Goal: Navigation & Orientation: Find specific page/section

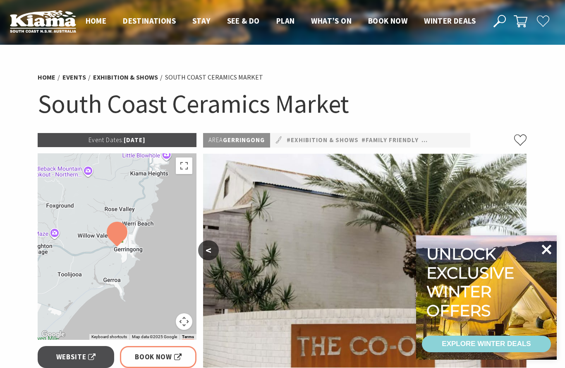
click at [545, 247] on icon at bounding box center [547, 249] width 10 height 10
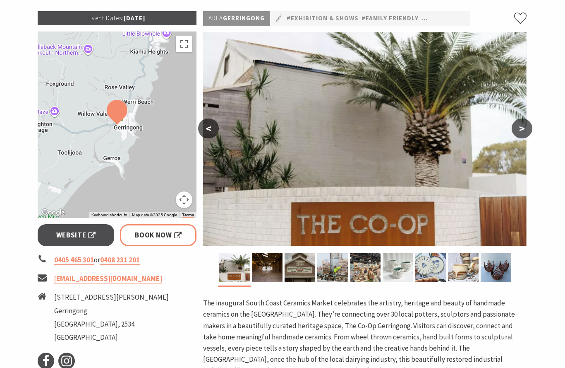
scroll to position [131, 0]
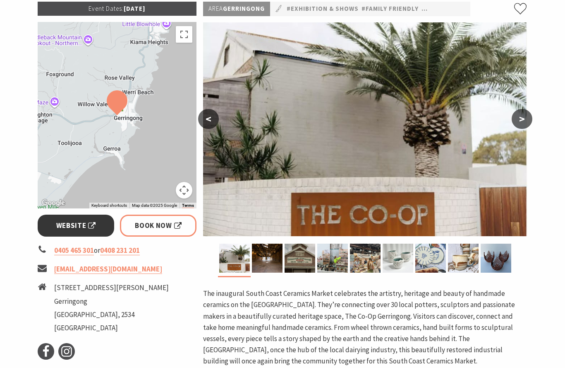
click at [70, 227] on span "Website" at bounding box center [76, 225] width 40 height 11
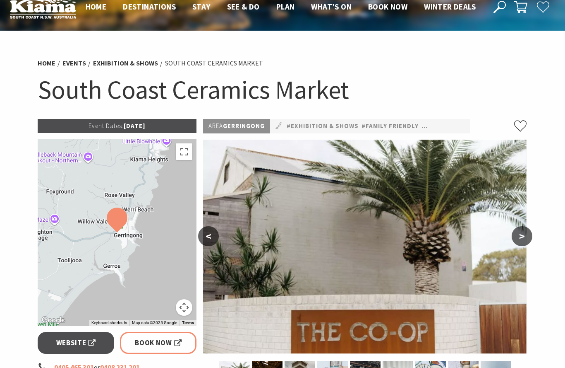
scroll to position [12, 0]
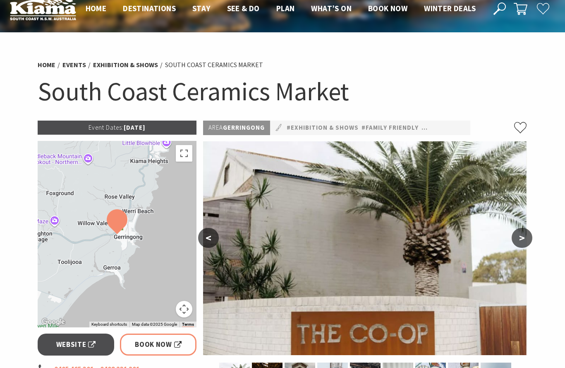
click at [525, 238] on button ">" at bounding box center [522, 238] width 21 height 20
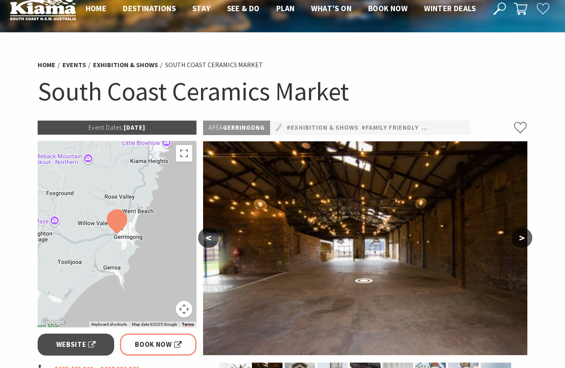
click at [525, 238] on button ">" at bounding box center [522, 238] width 21 height 20
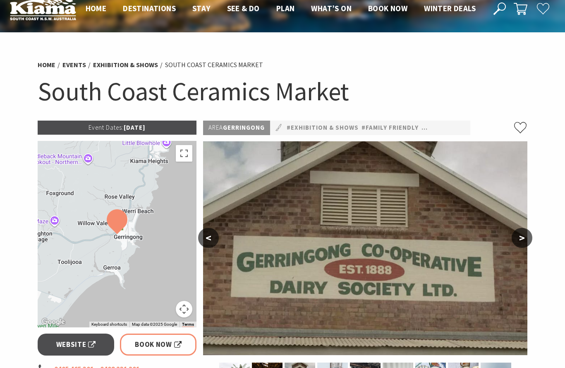
click at [525, 238] on button ">" at bounding box center [522, 238] width 21 height 20
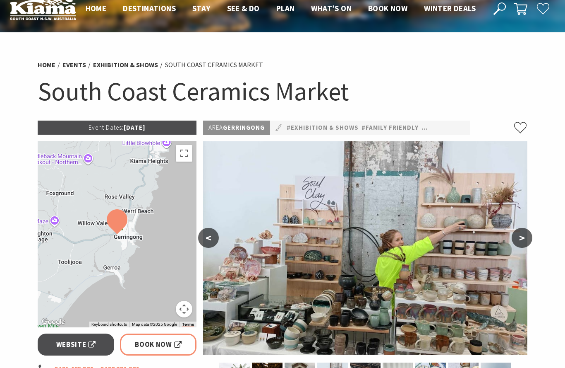
click at [524, 238] on button ">" at bounding box center [522, 238] width 21 height 20
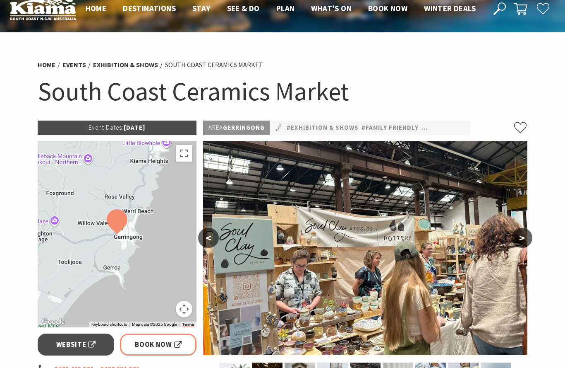
click at [524, 238] on button ">" at bounding box center [522, 238] width 21 height 20
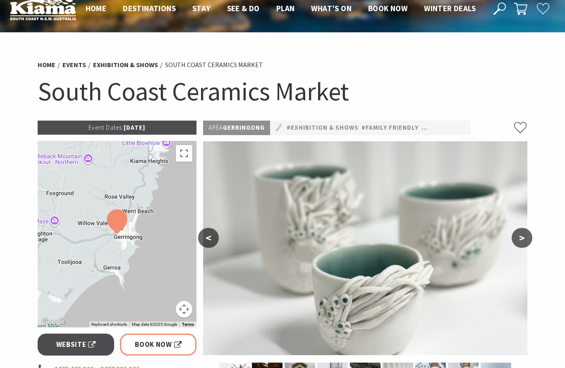
click at [524, 238] on button ">" at bounding box center [522, 238] width 21 height 20
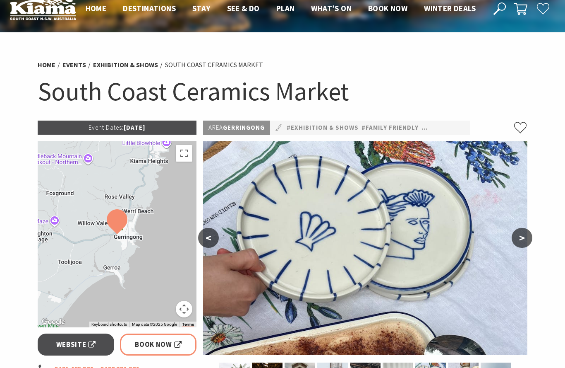
click at [524, 238] on button ">" at bounding box center [522, 238] width 21 height 20
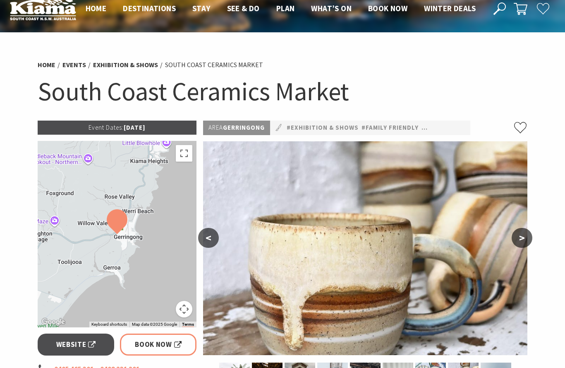
click at [524, 238] on button ">" at bounding box center [522, 238] width 21 height 20
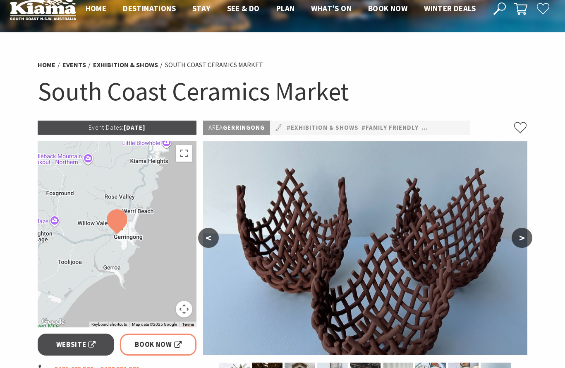
click at [524, 238] on button ">" at bounding box center [522, 238] width 21 height 20
click at [523, 238] on button ">" at bounding box center [522, 238] width 21 height 20
click at [520, 239] on button ">" at bounding box center [522, 238] width 21 height 20
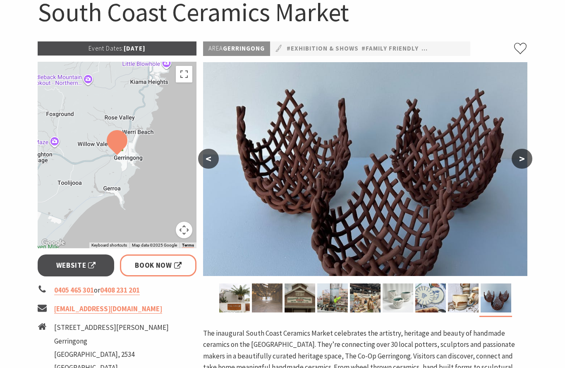
scroll to position [91, 0]
click at [264, 290] on img at bounding box center [267, 297] width 31 height 29
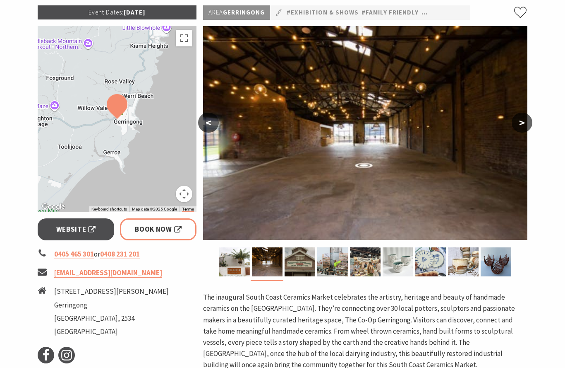
scroll to position [127, 0]
